Goal: Information Seeking & Learning: Learn about a topic

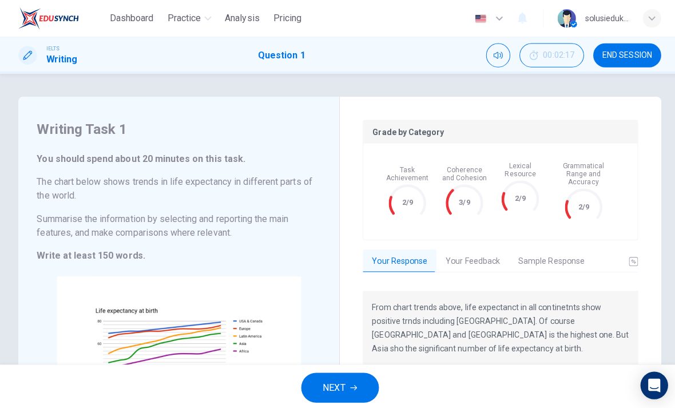
scroll to position [156, 0]
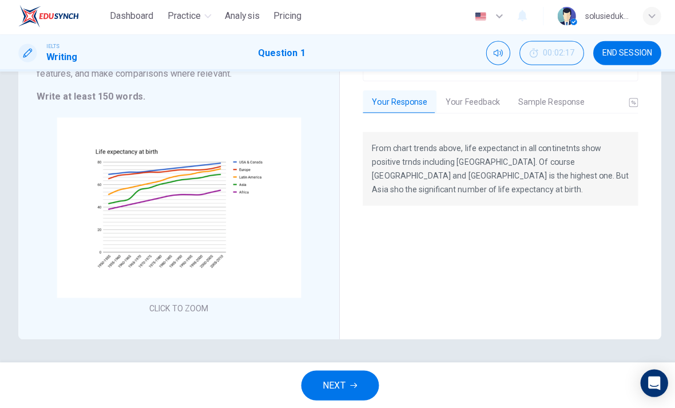
click at [137, 20] on span "Dashboard" at bounding box center [130, 18] width 43 height 14
click at [133, 20] on span "Dashboard" at bounding box center [130, 18] width 43 height 14
click at [131, 15] on span "Dashboard" at bounding box center [130, 18] width 43 height 14
click at [619, 50] on span "END SESSION" at bounding box center [623, 54] width 49 height 9
click at [627, 56] on span "END SESSION" at bounding box center [623, 54] width 49 height 9
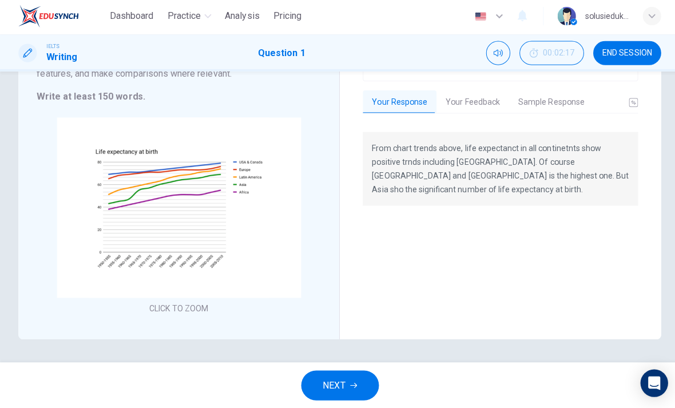
click at [642, 19] on div "button" at bounding box center [648, 18] width 18 height 18
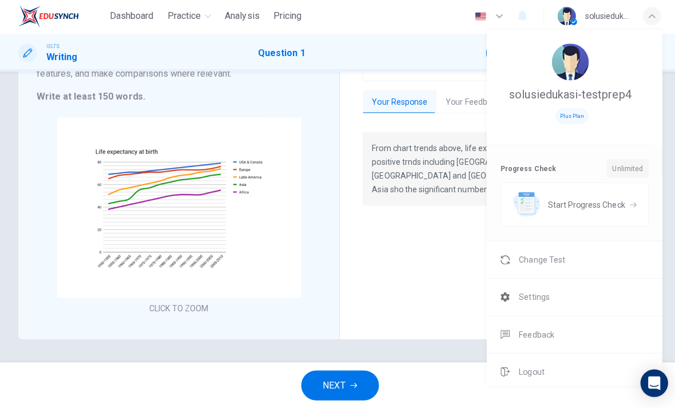
click at [531, 365] on span "Logout" at bounding box center [528, 372] width 25 height 14
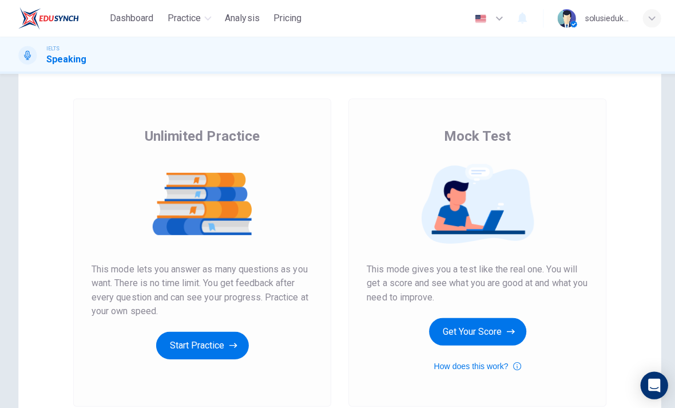
scroll to position [43, 0]
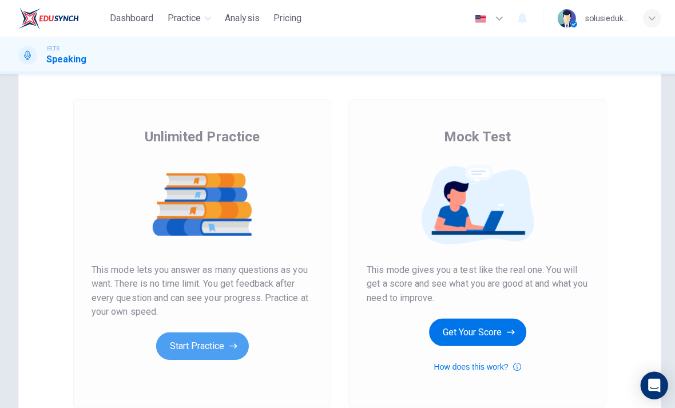
click at [198, 344] on button "Start Practice" at bounding box center [201, 343] width 92 height 27
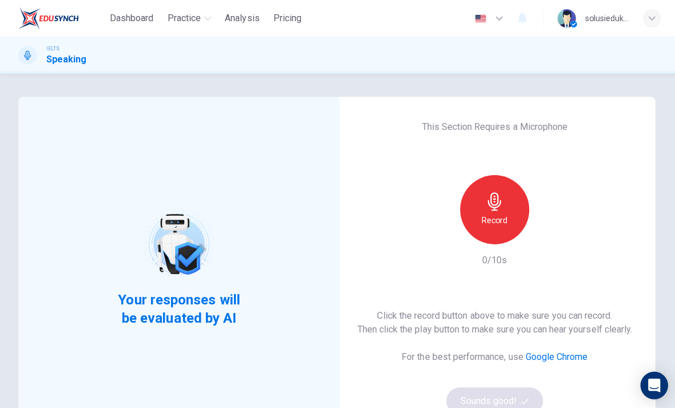
click at [495, 209] on icon "button" at bounding box center [491, 200] width 18 height 18
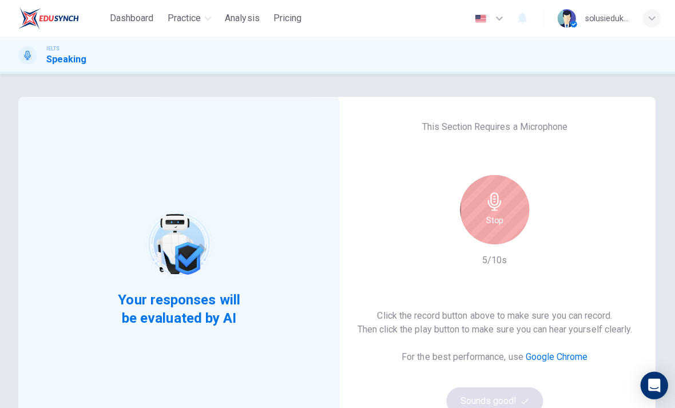
scroll to position [78, 0]
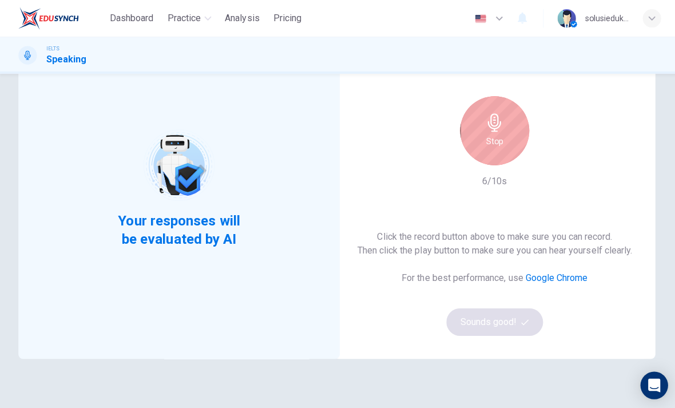
click at [489, 140] on h6 "Stop" at bounding box center [491, 140] width 17 height 14
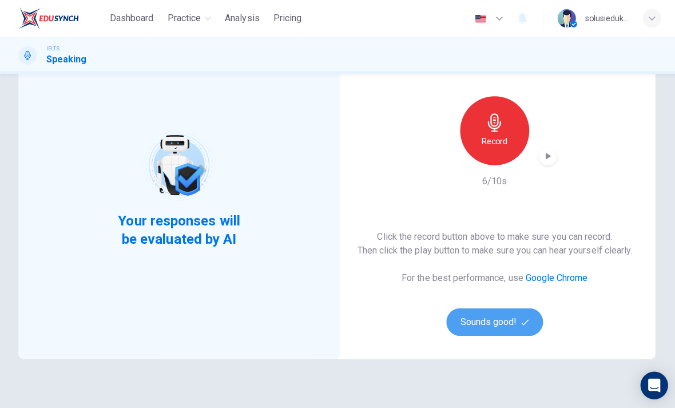
click at [501, 323] on button "Sounds good!" at bounding box center [492, 319] width 96 height 27
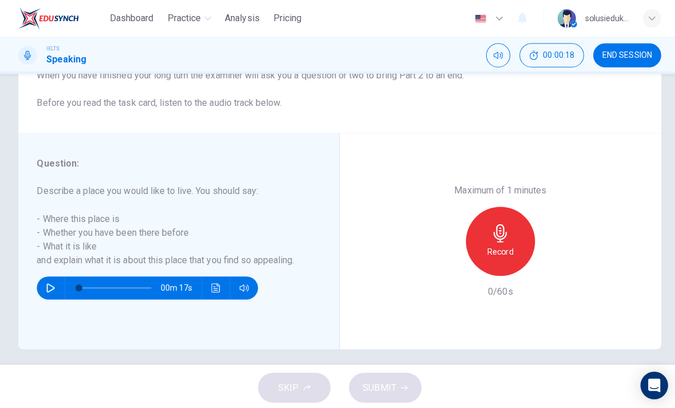
scroll to position [152, 0]
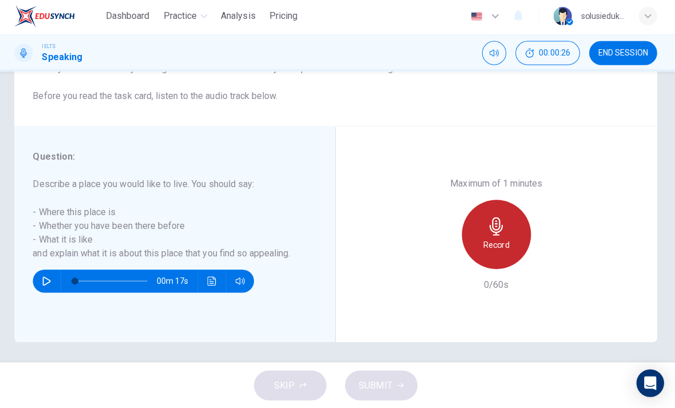
click at [498, 218] on icon "button" at bounding box center [497, 227] width 18 height 18
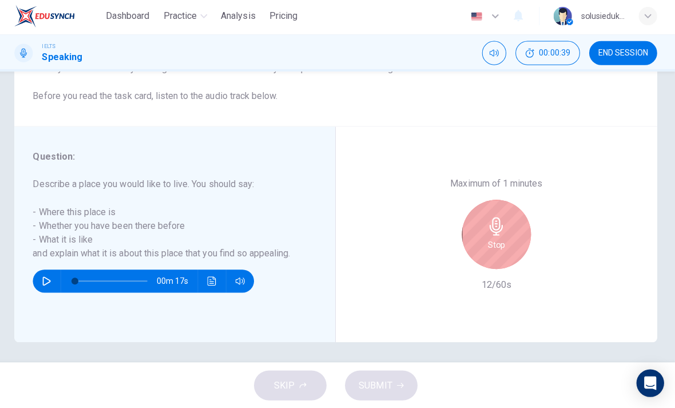
click at [497, 207] on div "Stop" at bounding box center [497, 235] width 69 height 69
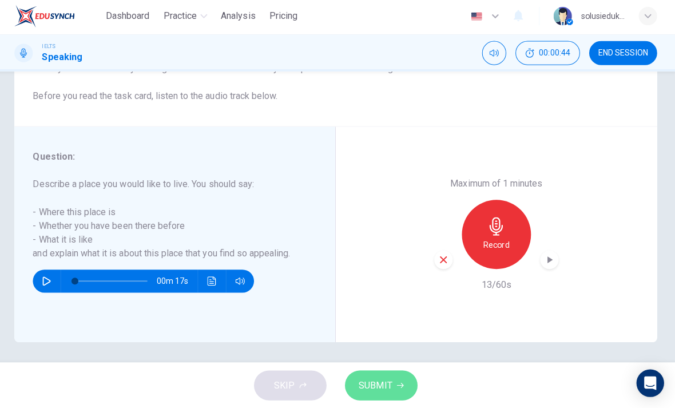
click at [387, 378] on span "SUBMIT" at bounding box center [377, 385] width 33 height 16
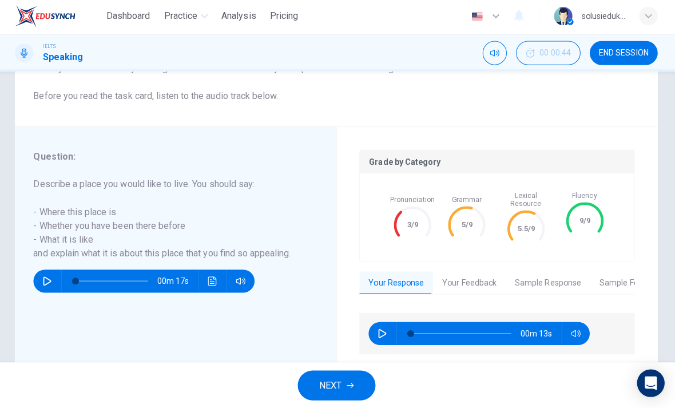
click at [468, 272] on button "Your Feedback" at bounding box center [470, 284] width 72 height 24
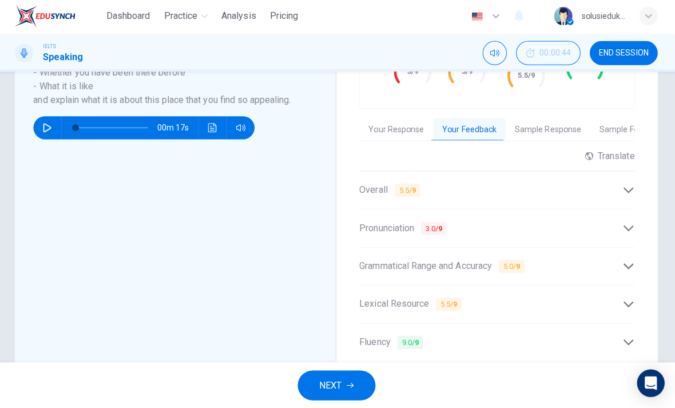
scroll to position [303, 0]
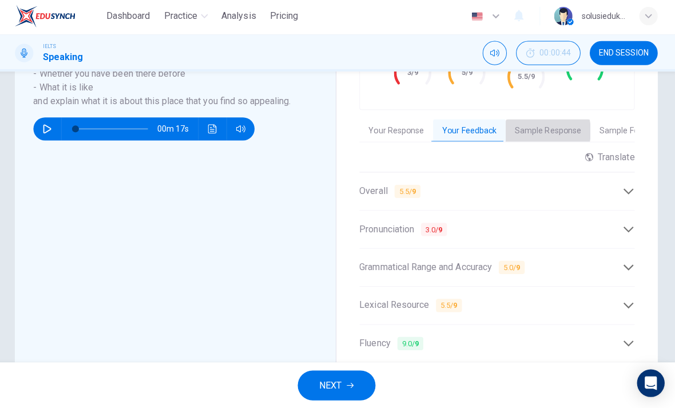
click at [533, 123] on button "Sample Response" at bounding box center [548, 133] width 84 height 24
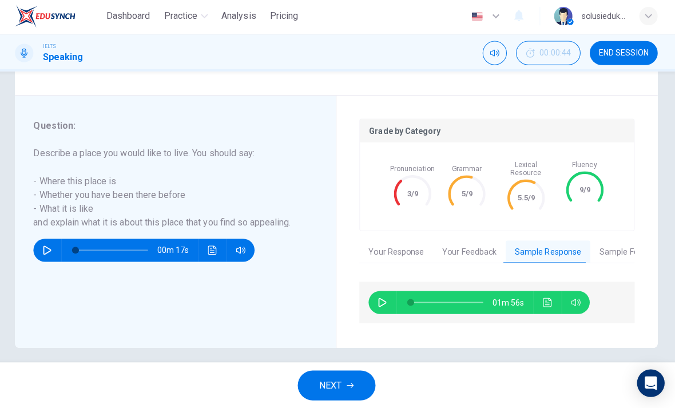
click at [379, 298] on icon "button" at bounding box center [383, 302] width 9 height 9
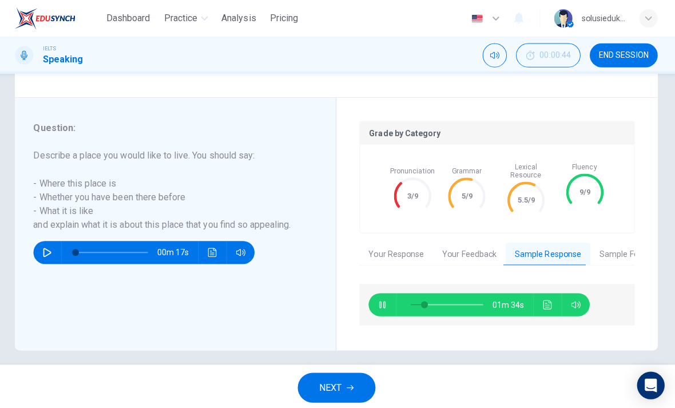
type input "20"
click at [608, 245] on button "Sample Feedback" at bounding box center [631, 253] width 83 height 24
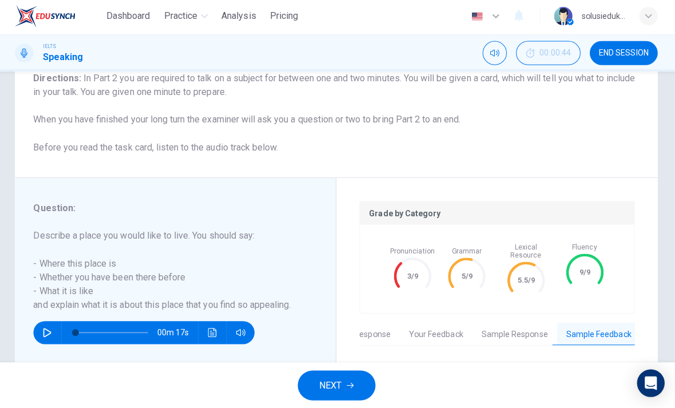
scroll to position [101, 0]
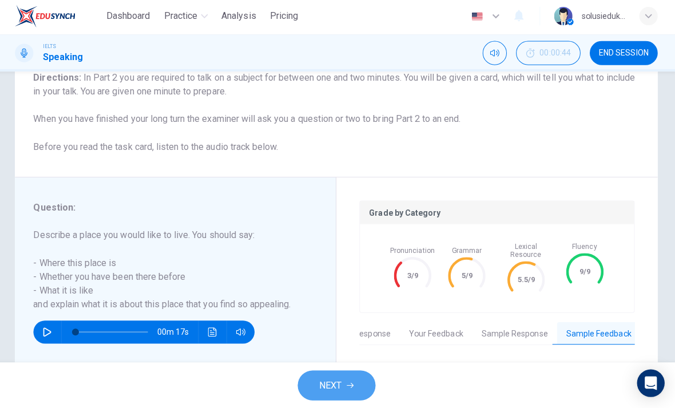
click at [321, 382] on span "NEXT" at bounding box center [332, 385] width 22 height 16
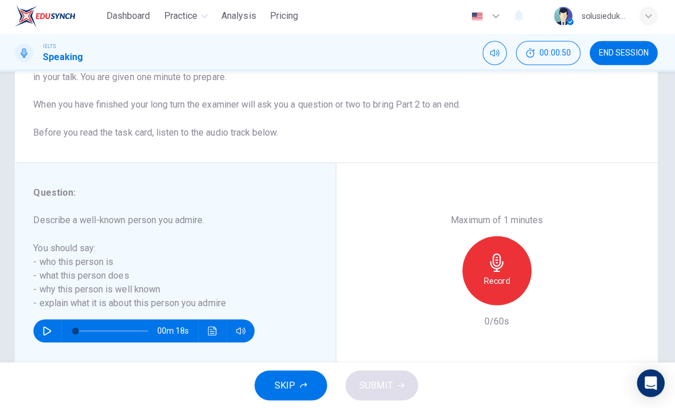
scroll to position [1, 0]
